Goal: Transaction & Acquisition: Obtain resource

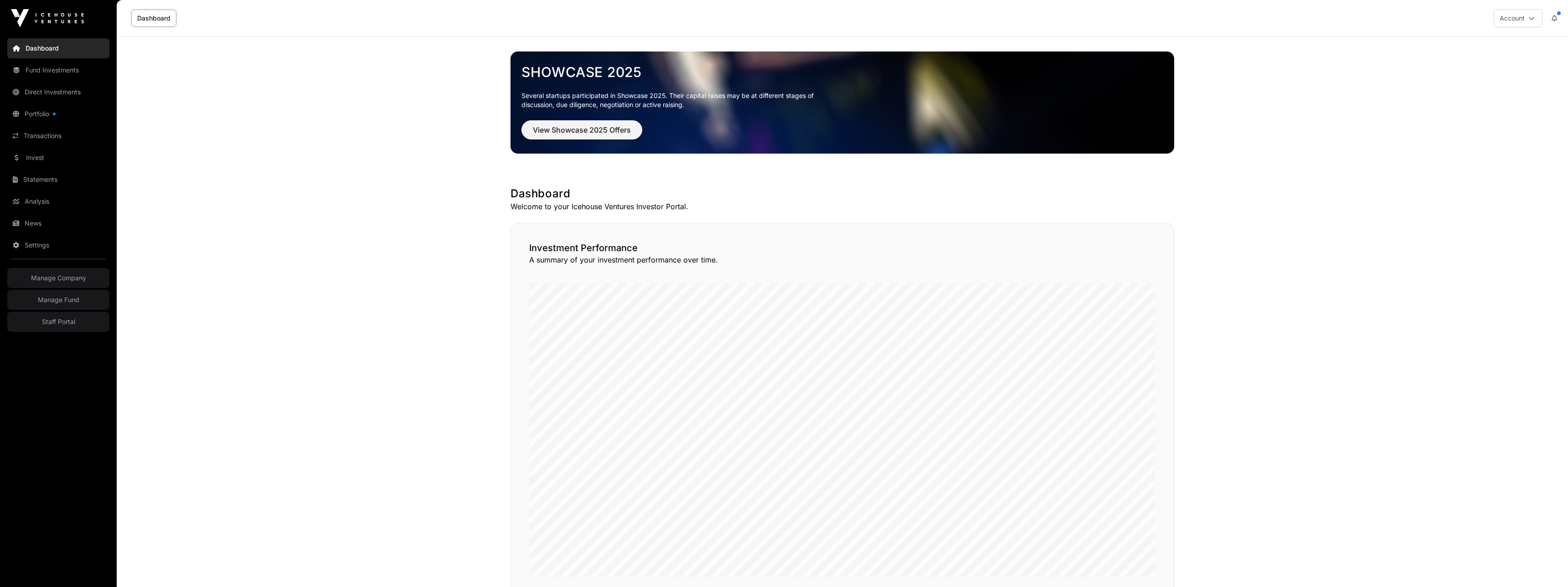
click at [44, 157] on link "Invest" at bounding box center [58, 158] width 102 height 20
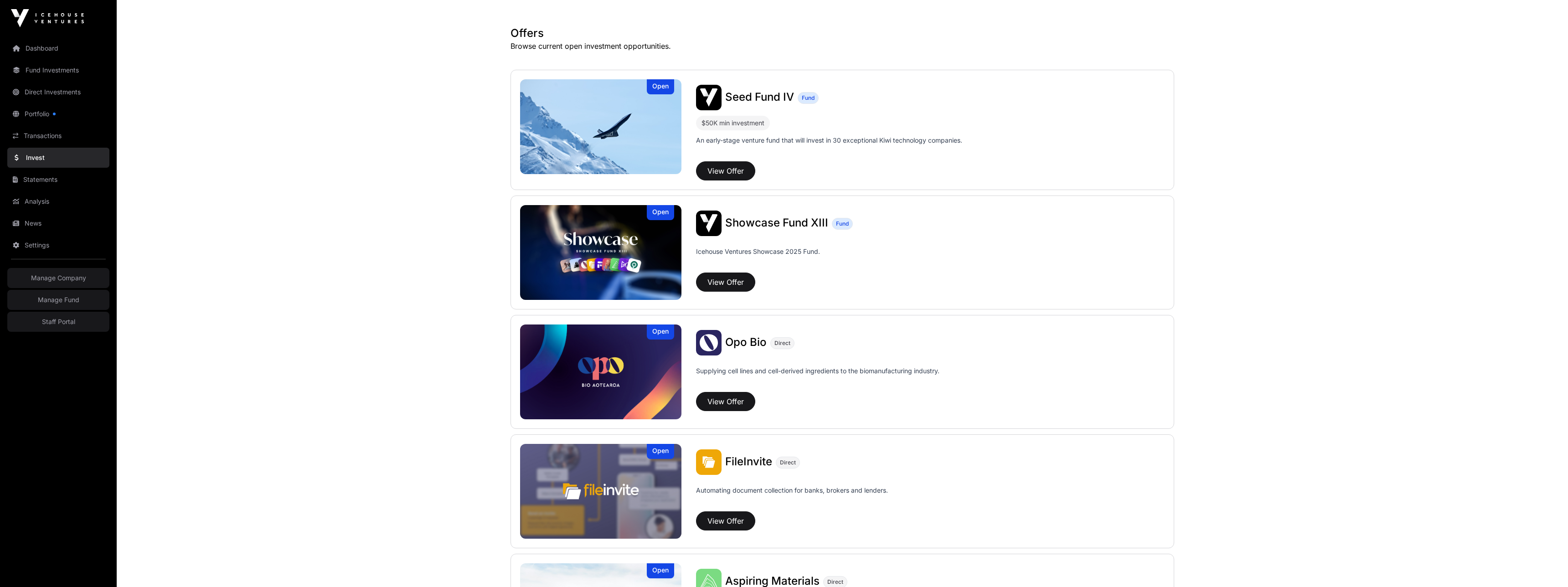
scroll to position [159, 0]
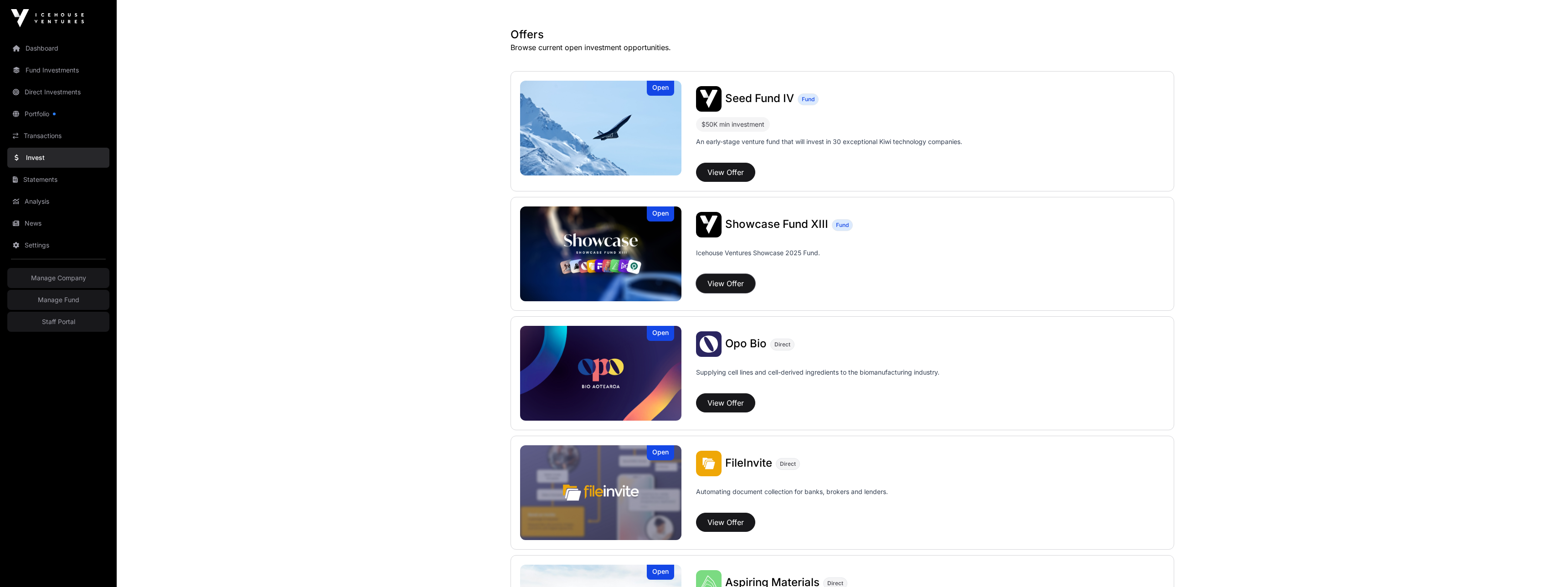
click at [729, 280] on button "View Offer" at bounding box center [725, 283] width 59 height 19
